Goal: Information Seeking & Learning: Learn about a topic

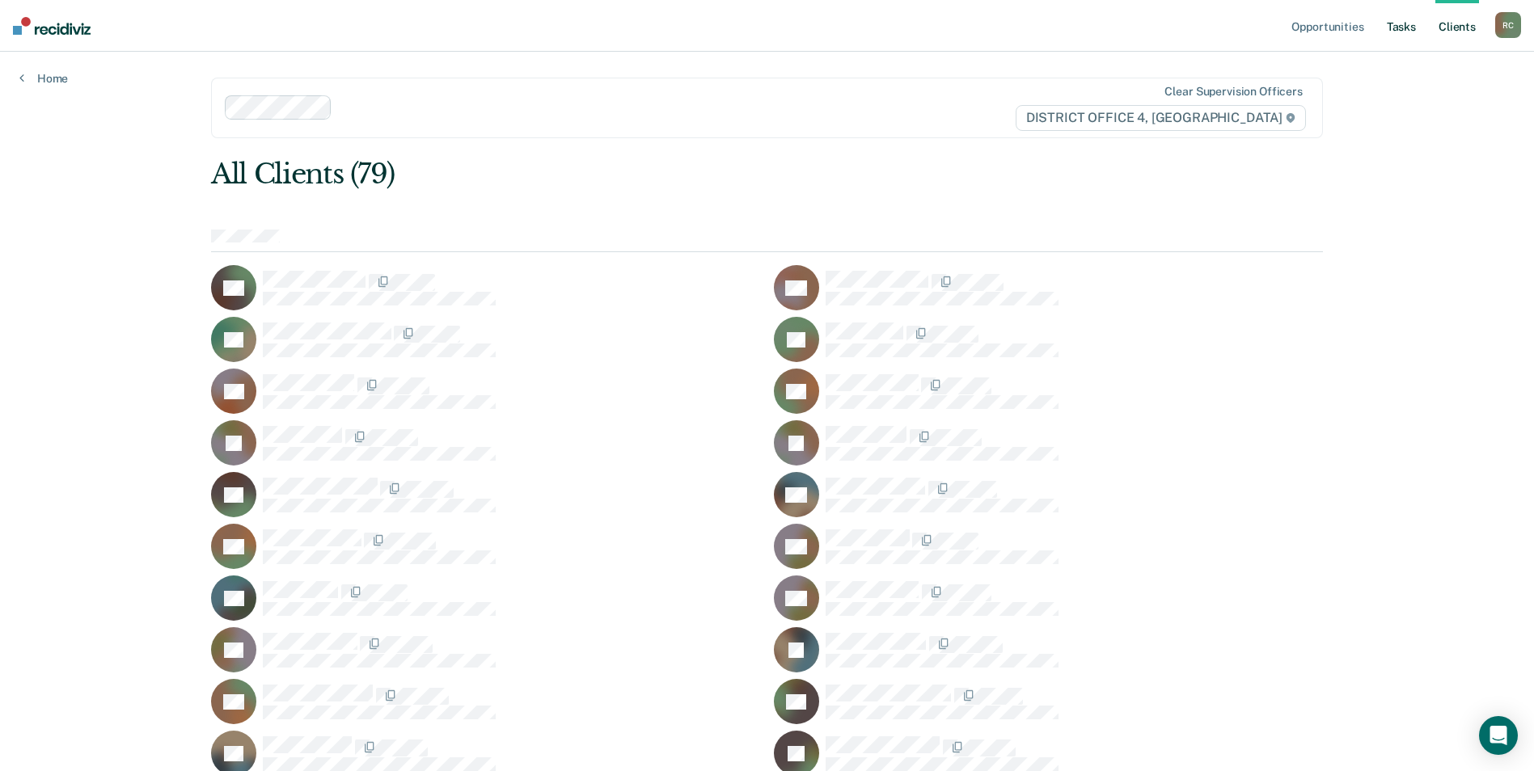
click at [1406, 25] on link "Tasks" at bounding box center [1402, 26] width 36 height 52
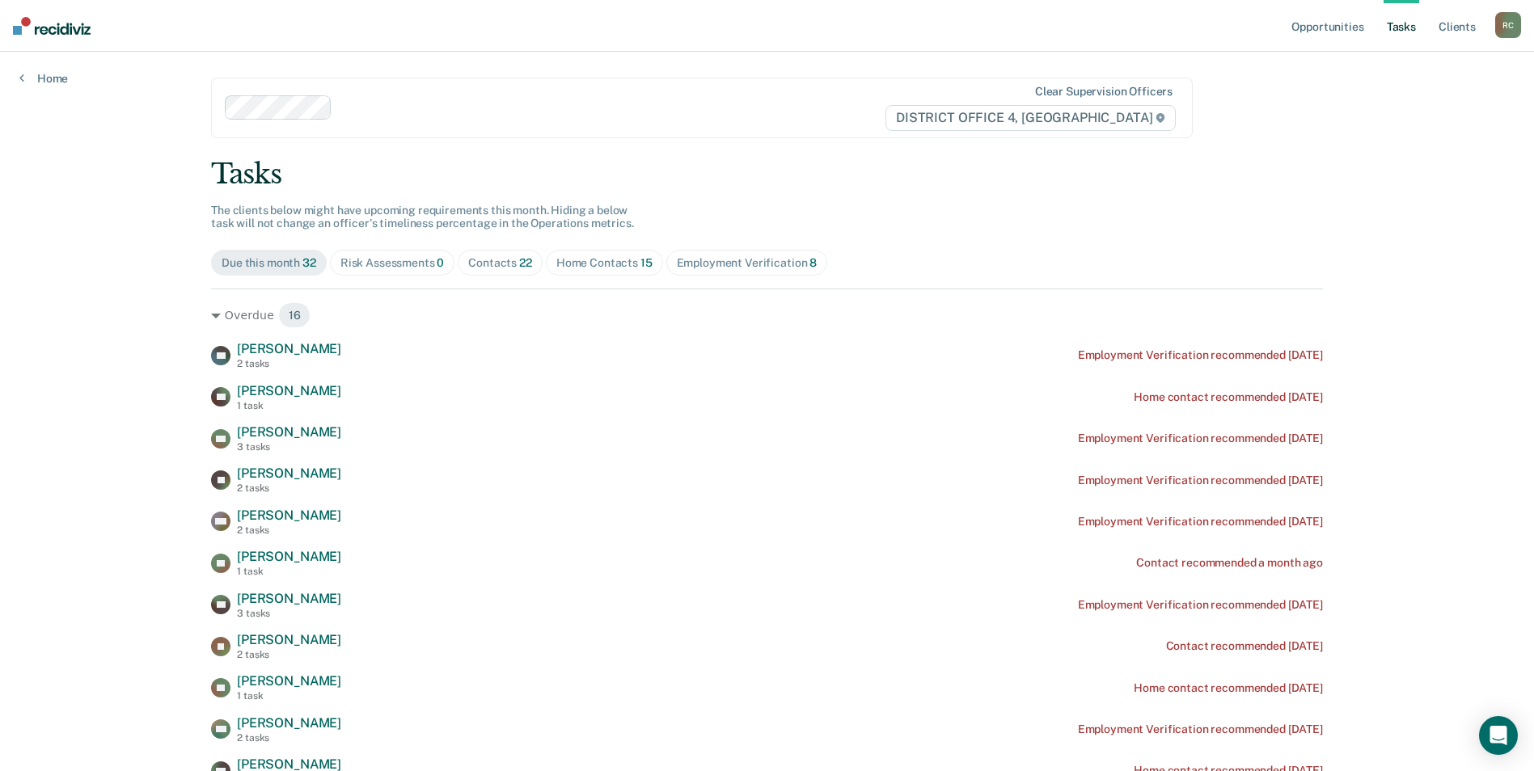
click at [731, 264] on div "Employment Verification 8" at bounding box center [747, 263] width 141 height 14
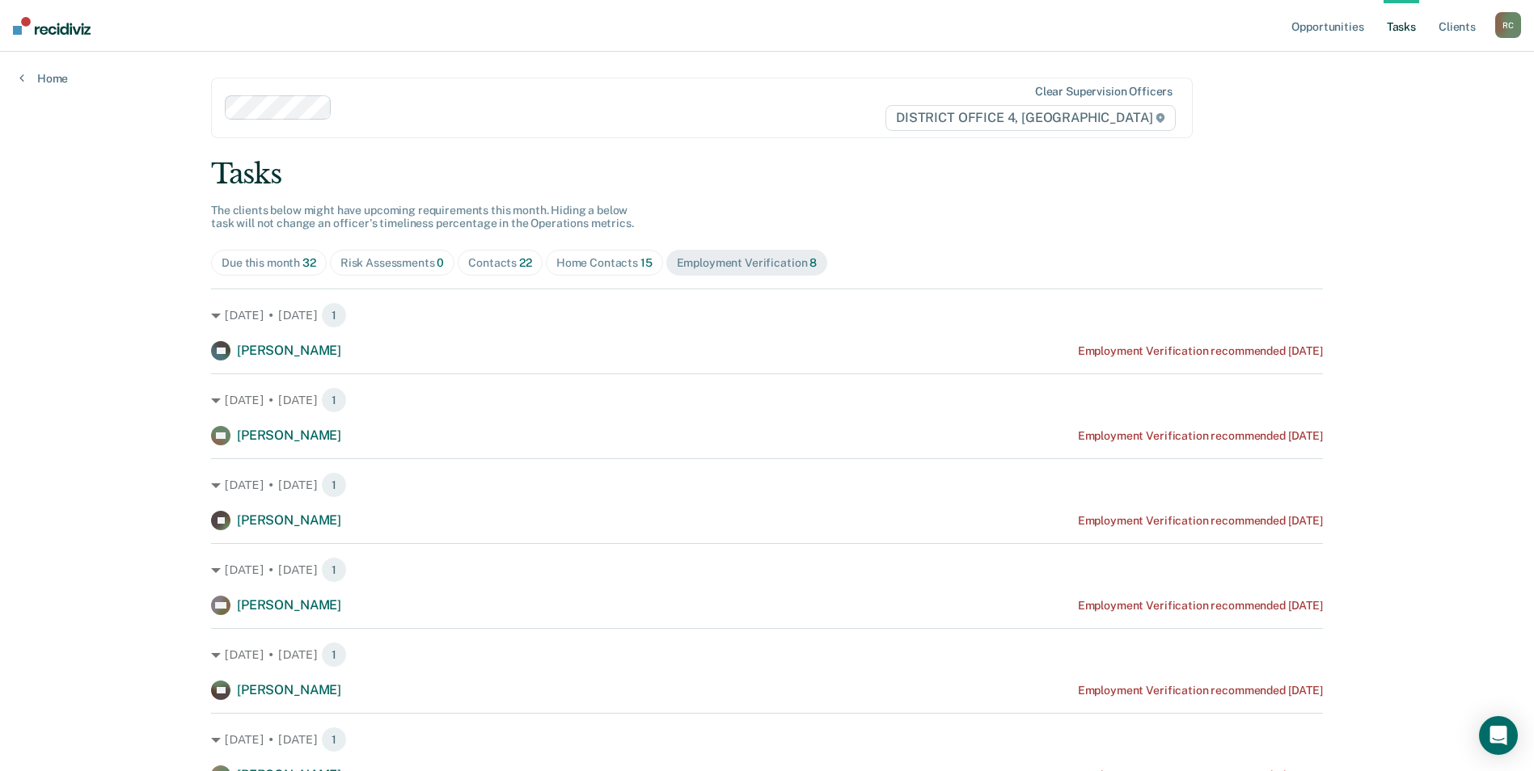
click at [596, 270] on span "Home Contacts 15" at bounding box center [604, 263] width 117 height 26
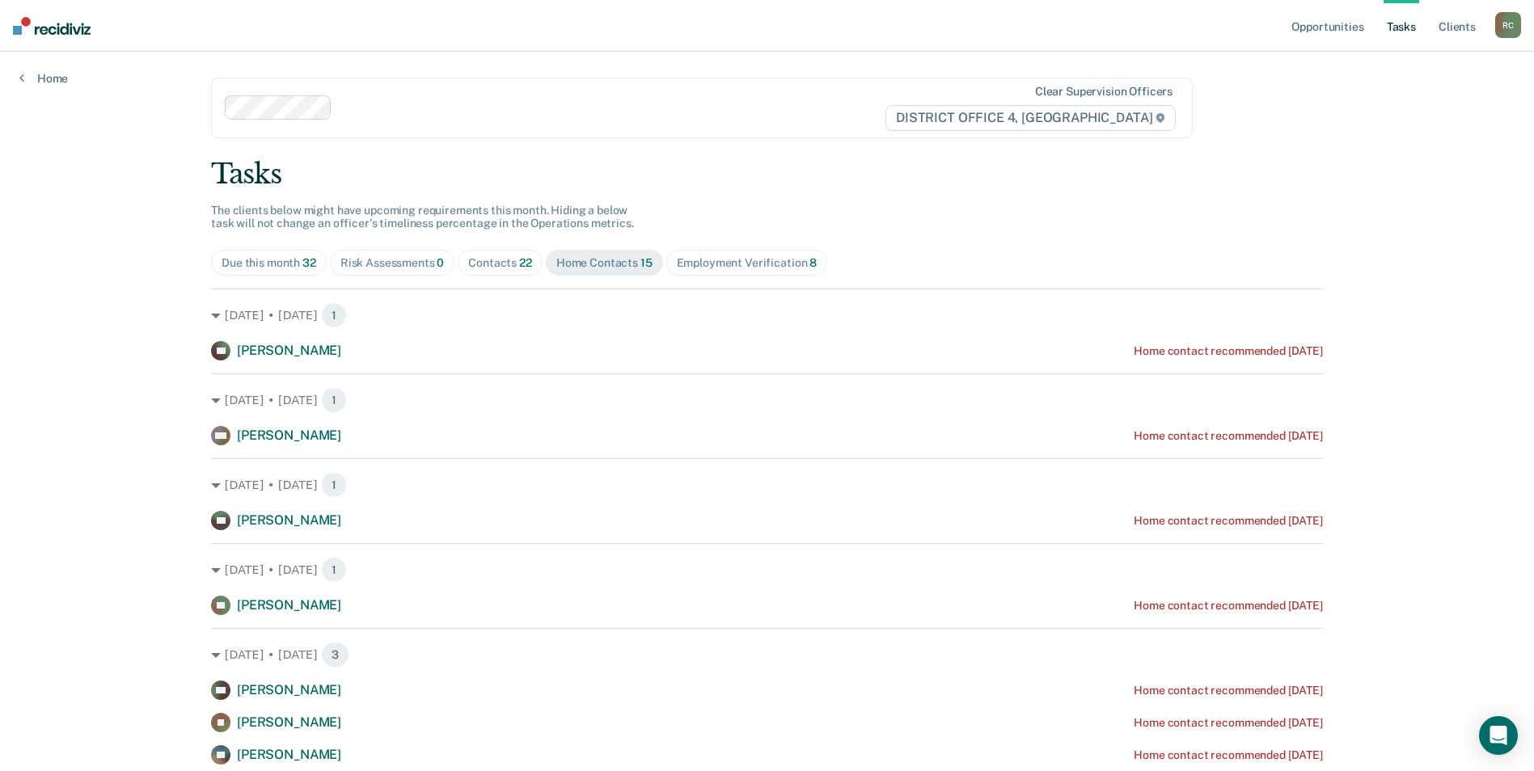
click at [495, 273] on span "Contacts 22" at bounding box center [500, 263] width 85 height 26
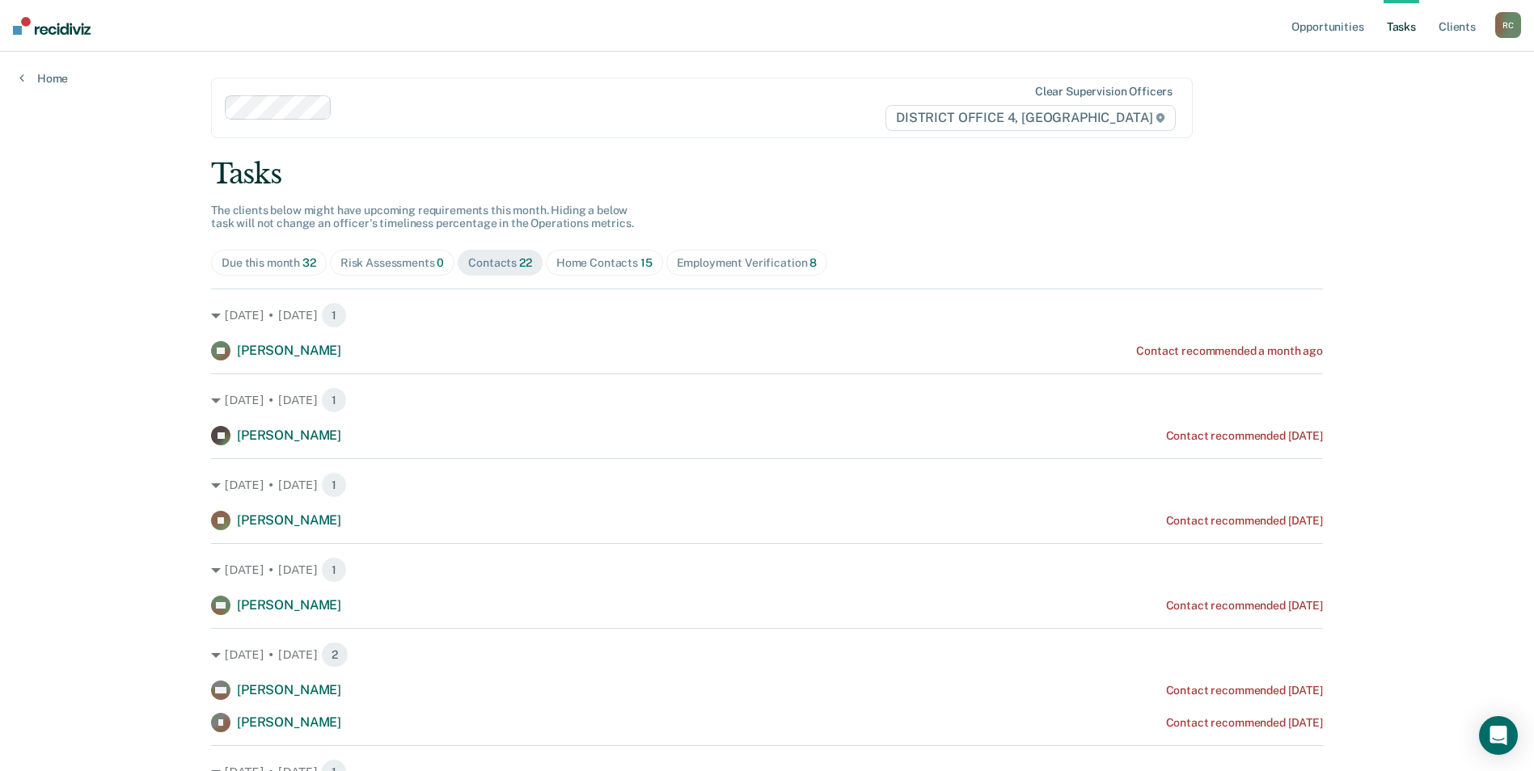
click at [1325, 36] on link "Opportunities" at bounding box center [1327, 26] width 78 height 52
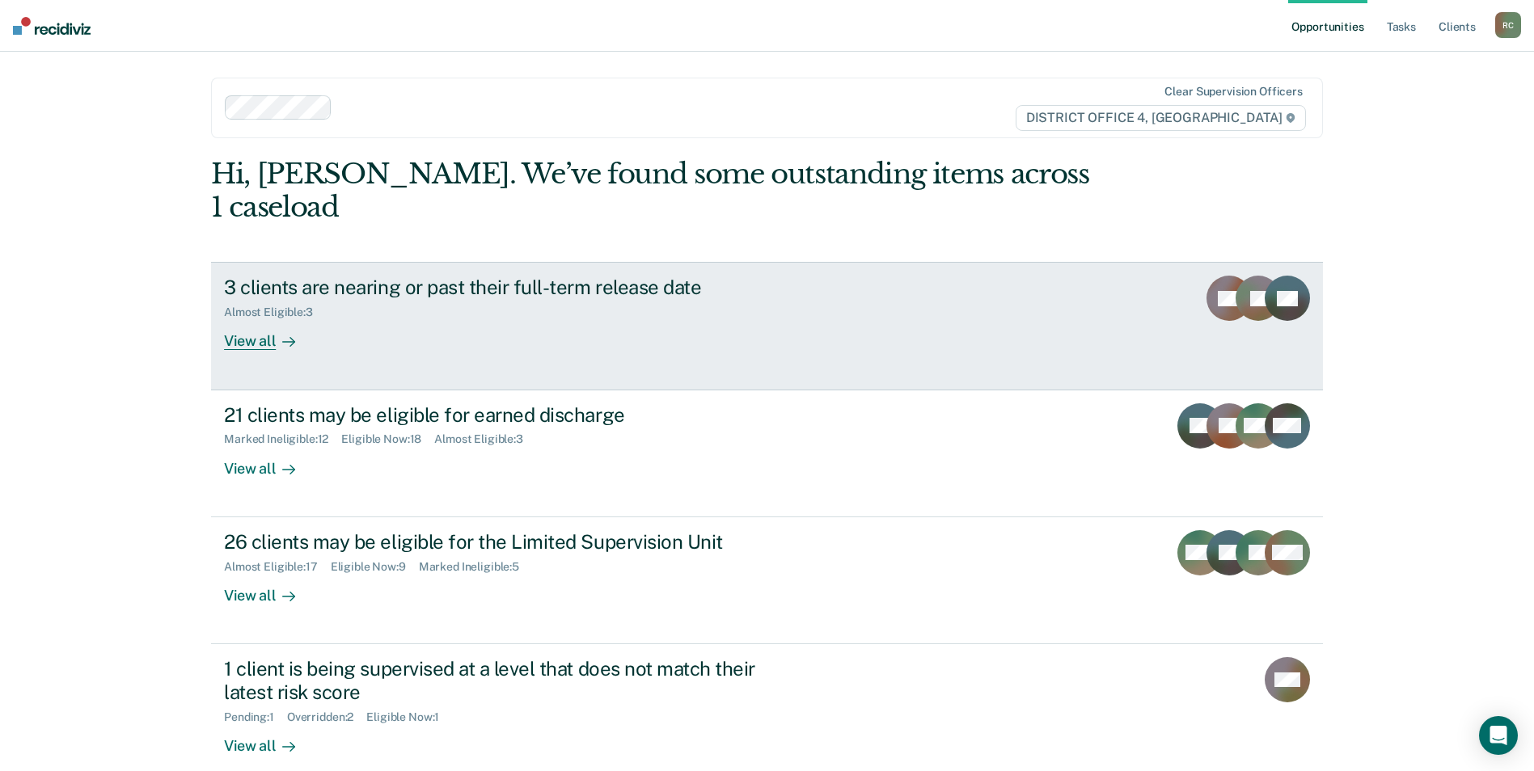
click at [307, 319] on div "View all" at bounding box center [269, 335] width 91 height 32
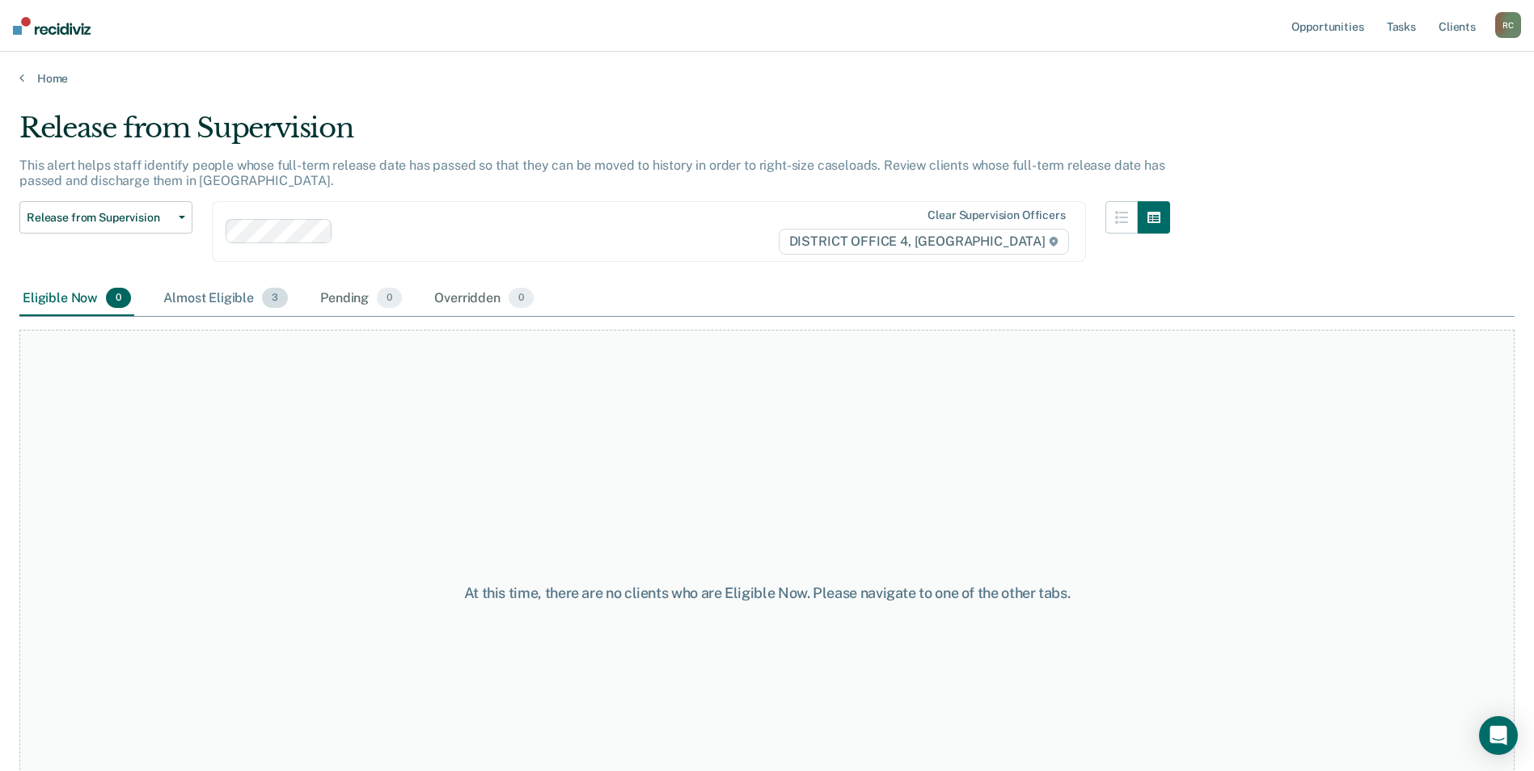
click at [216, 294] on div "Almost Eligible 3" at bounding box center [225, 299] width 131 height 36
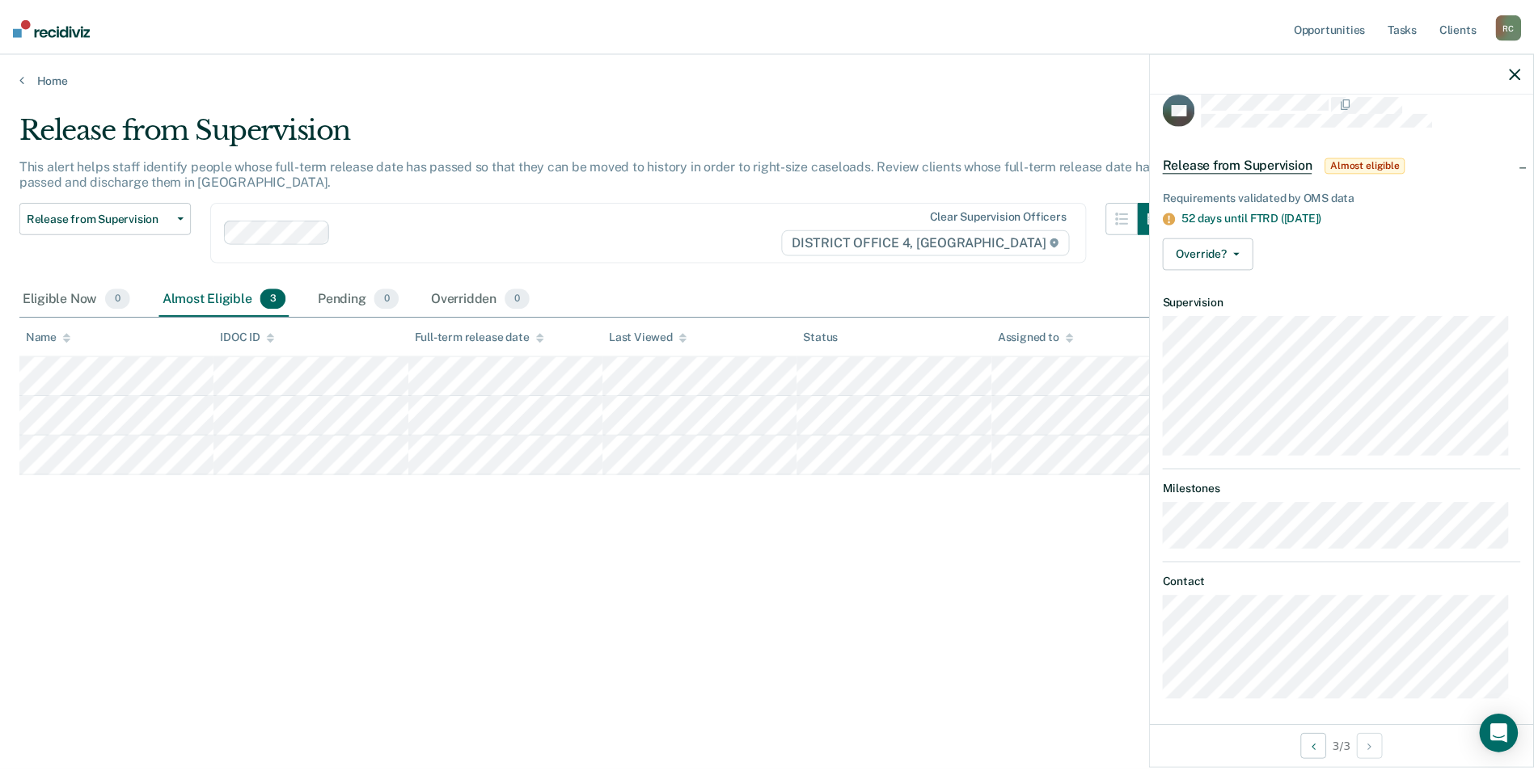
scroll to position [25, 0]
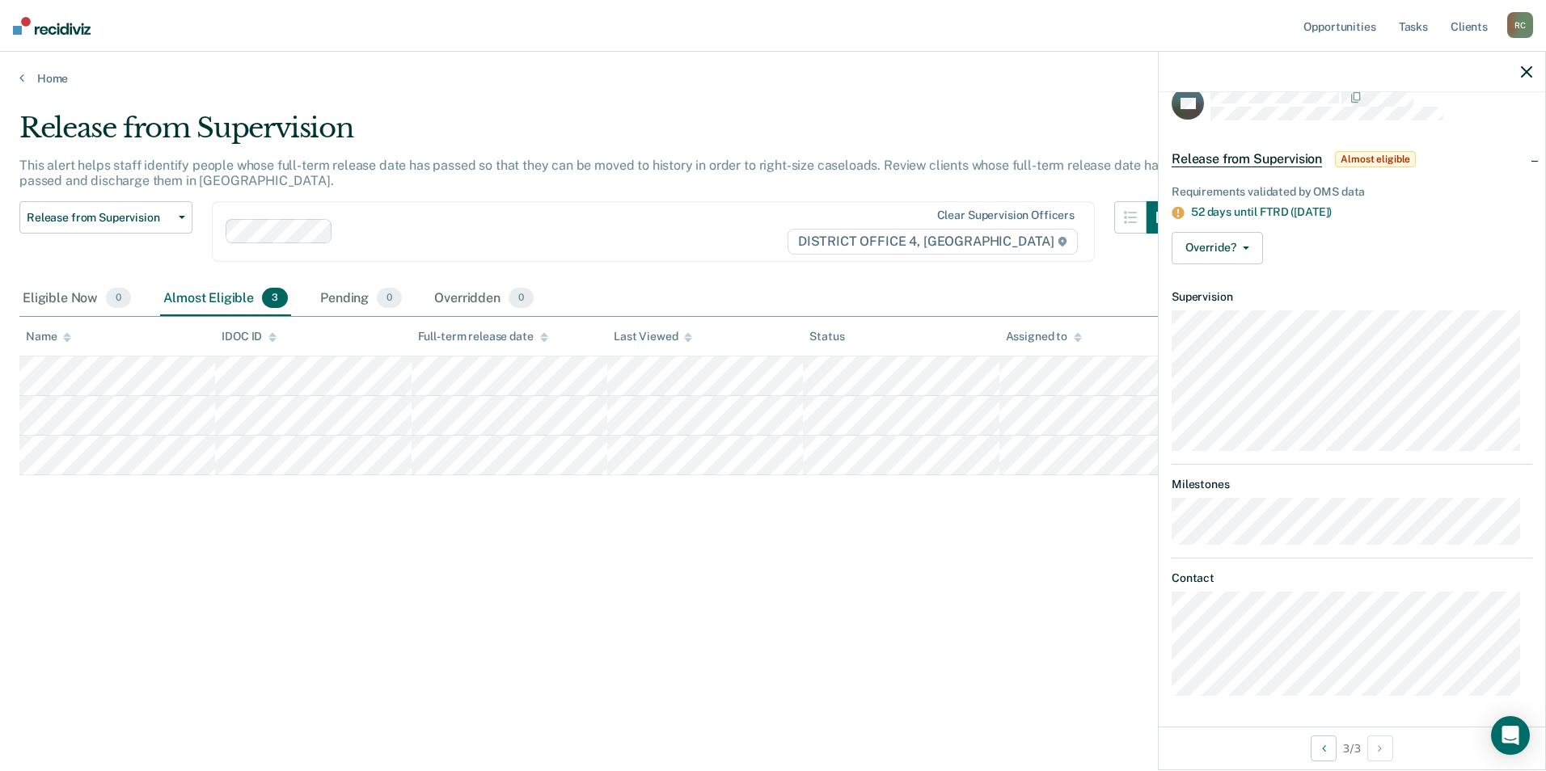
click at [966, 630] on div "Release from Supervision This alert helps staff identify people whose full-term…" at bounding box center [772, 381] width 1507 height 539
click at [458, 580] on div "Release from Supervision This alert helps staff identify people whose full-term…" at bounding box center [772, 381] width 1507 height 539
click at [994, 90] on main "Release from Supervision This alert helps staff identify people whose full-term…" at bounding box center [773, 426] width 1546 height 681
click at [27, 77] on link "Home" at bounding box center [772, 78] width 1507 height 15
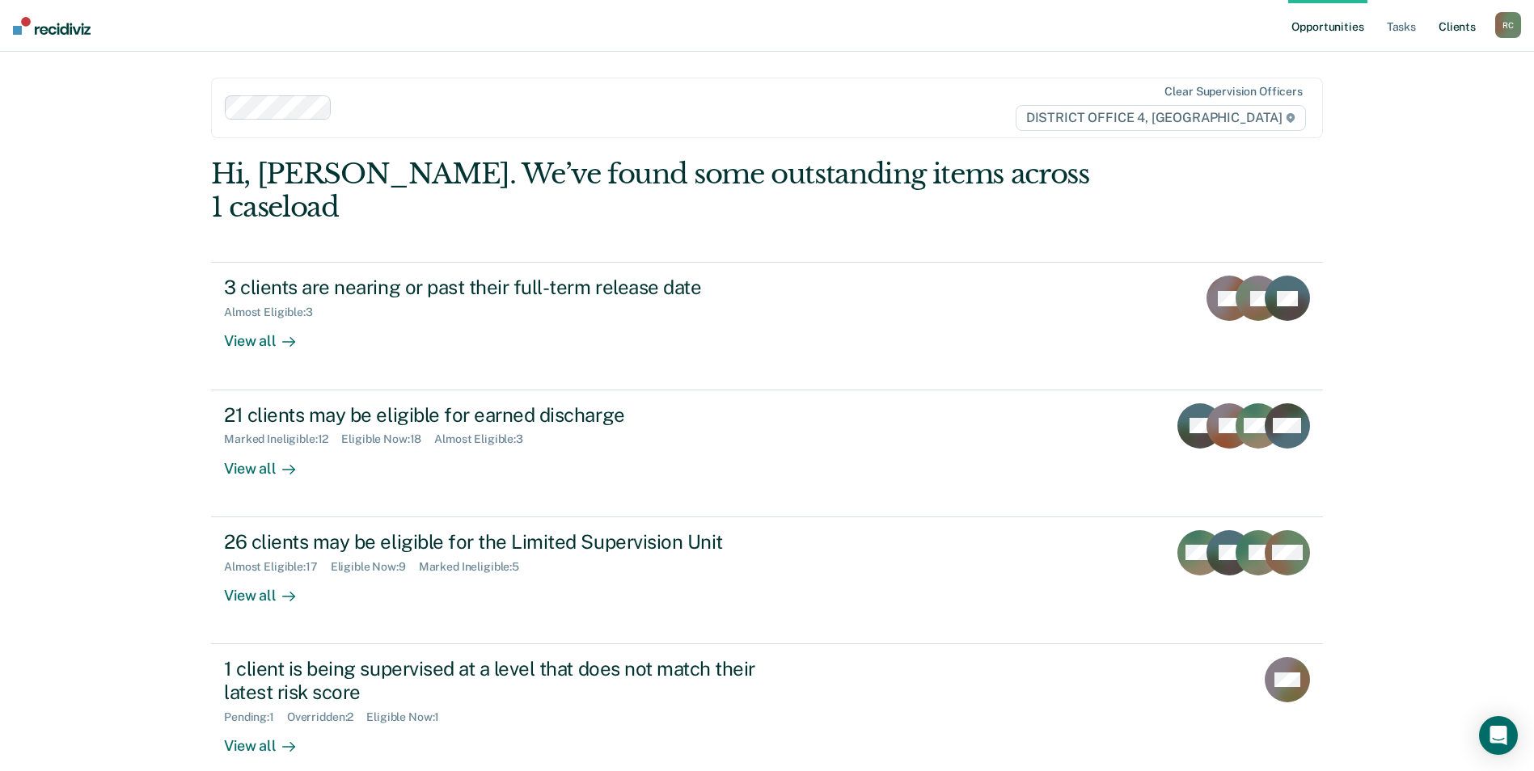
click at [1448, 22] on link "Client s" at bounding box center [1457, 26] width 44 height 52
